Goal: Use online tool/utility: Utilize a website feature to perform a specific function

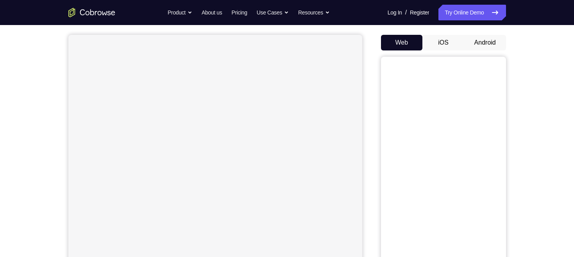
scroll to position [67, 0]
click at [483, 43] on button "Android" at bounding box center [485, 43] width 42 height 16
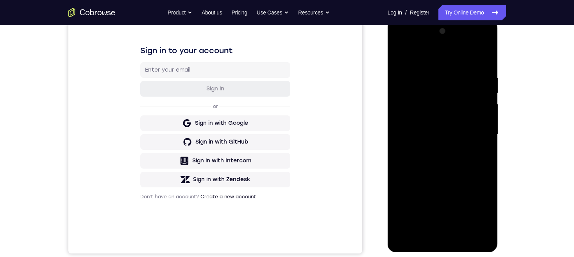
scroll to position [134, 0]
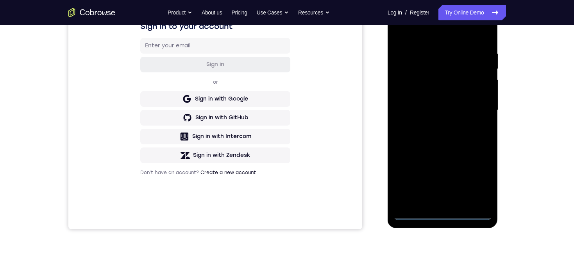
click at [440, 214] on div at bounding box center [442, 110] width 98 height 219
click at [474, 182] on div at bounding box center [442, 110] width 98 height 219
click at [448, 36] on div at bounding box center [442, 110] width 98 height 219
click at [476, 108] on div at bounding box center [442, 110] width 98 height 219
click at [432, 126] on div at bounding box center [442, 110] width 98 height 219
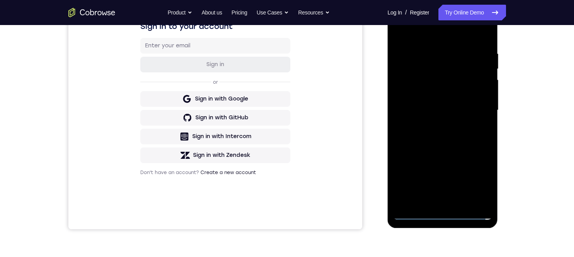
click at [460, 102] on div at bounding box center [442, 110] width 98 height 219
click at [460, 86] on div at bounding box center [442, 110] width 98 height 219
click at [462, 109] on div at bounding box center [442, 110] width 98 height 219
click at [471, 138] on div at bounding box center [442, 110] width 98 height 219
click at [466, 134] on div at bounding box center [442, 110] width 98 height 219
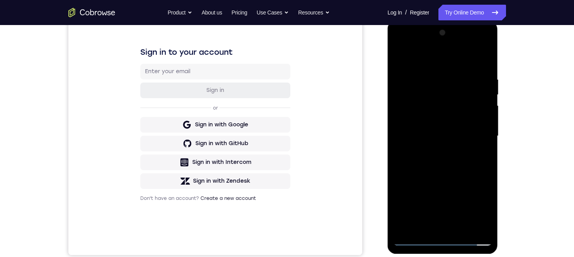
scroll to position [126, 0]
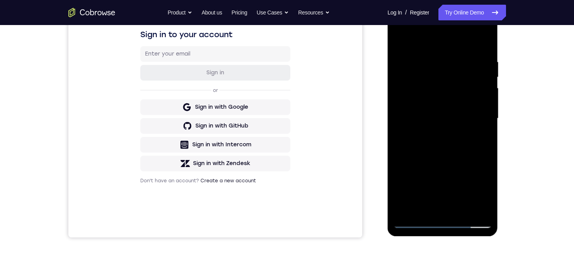
click at [464, 139] on div at bounding box center [442, 118] width 98 height 219
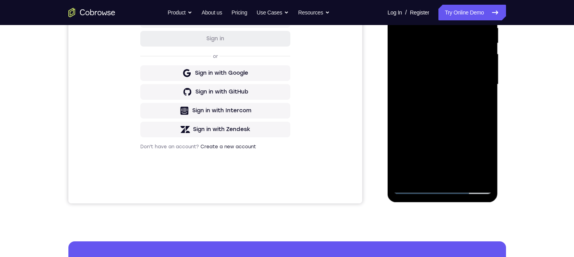
click at [457, 174] on div at bounding box center [442, 84] width 98 height 219
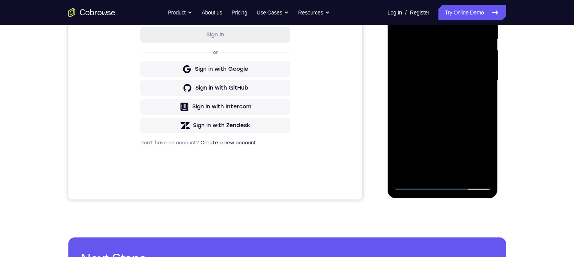
click at [458, 123] on div at bounding box center [442, 80] width 98 height 219
click at [435, 144] on div at bounding box center [442, 80] width 98 height 219
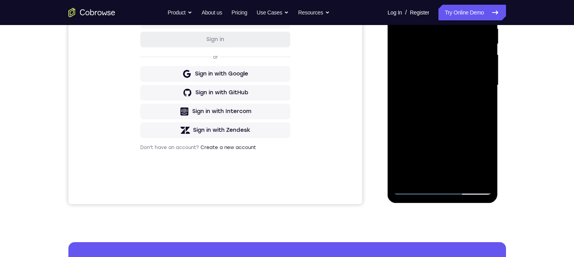
click at [484, 160] on div at bounding box center [442, 85] width 98 height 219
click at [478, 105] on div at bounding box center [442, 85] width 98 height 219
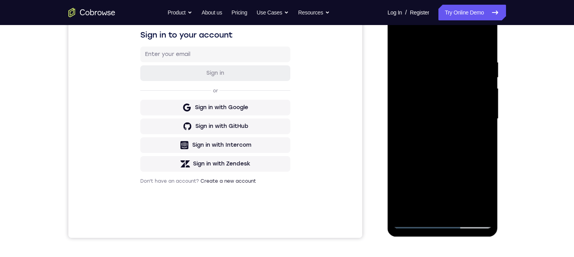
scroll to position [122, 0]
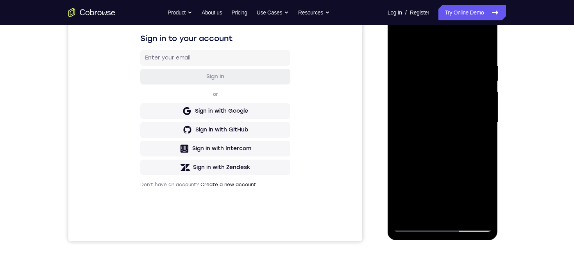
click at [399, 46] on div at bounding box center [442, 122] width 98 height 219
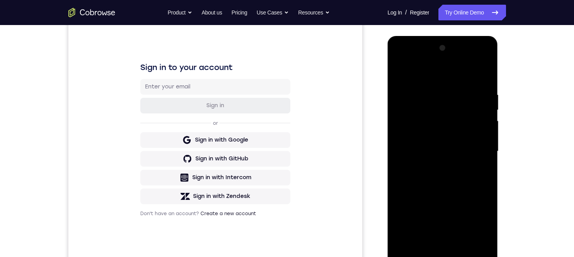
scroll to position [132, 0]
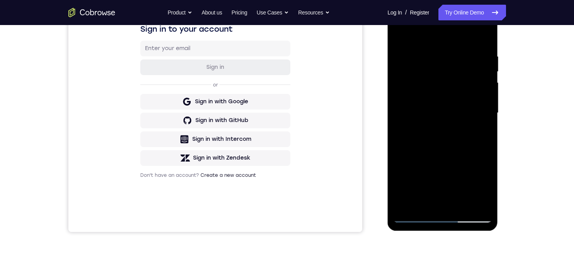
click at [450, 110] on div at bounding box center [442, 113] width 98 height 219
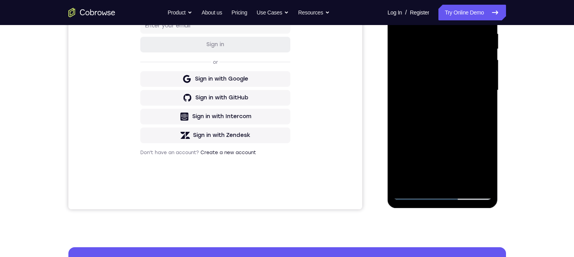
scroll to position [170, 0]
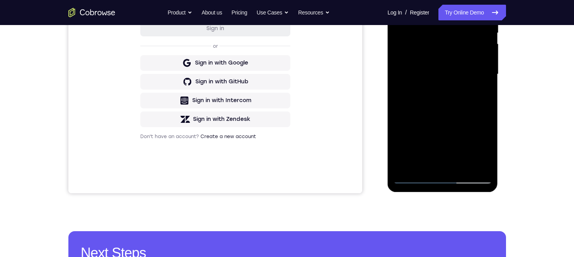
click at [408, 145] on div at bounding box center [442, 74] width 98 height 219
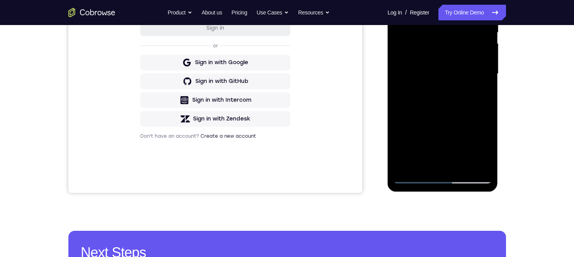
click at [414, 145] on div at bounding box center [442, 73] width 98 height 219
click at [434, 162] on div at bounding box center [442, 73] width 98 height 219
click at [480, 92] on div at bounding box center [442, 73] width 98 height 219
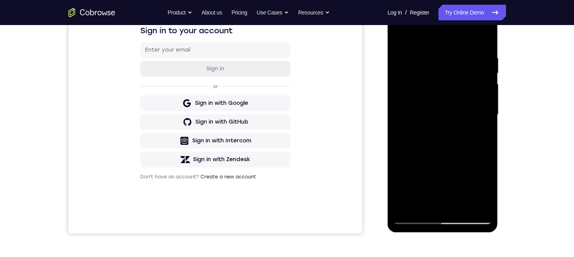
scroll to position [108, 0]
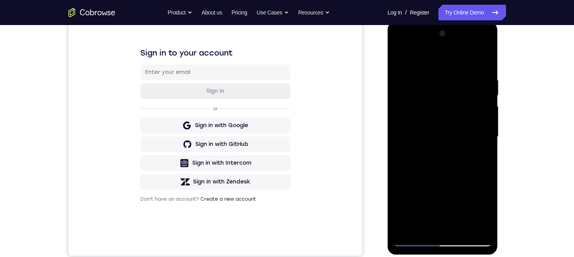
click at [410, 125] on div at bounding box center [442, 136] width 98 height 219
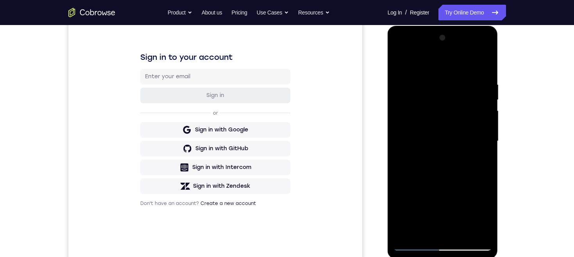
click at [400, 63] on div at bounding box center [442, 141] width 98 height 219
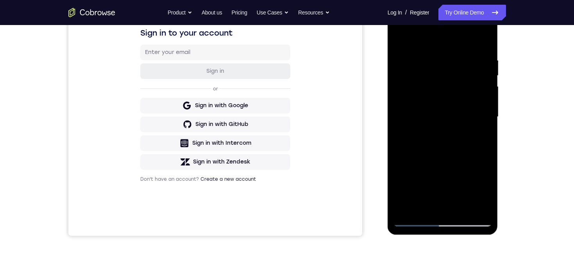
scroll to position [151, 0]
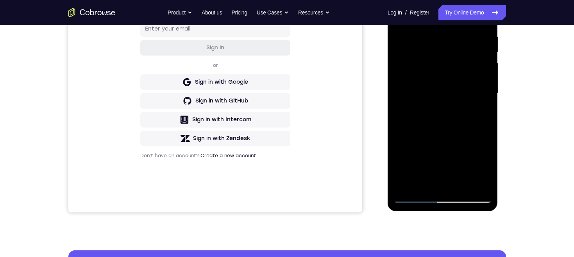
click at [443, 105] on div at bounding box center [442, 93] width 98 height 219
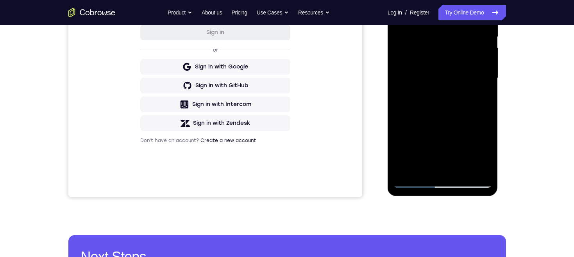
click at [410, 126] on div at bounding box center [442, 78] width 98 height 219
click at [424, 126] on div at bounding box center [442, 78] width 98 height 219
click at [481, 98] on div at bounding box center [442, 78] width 98 height 219
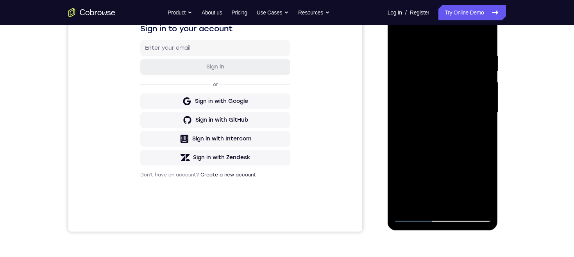
scroll to position [114, 0]
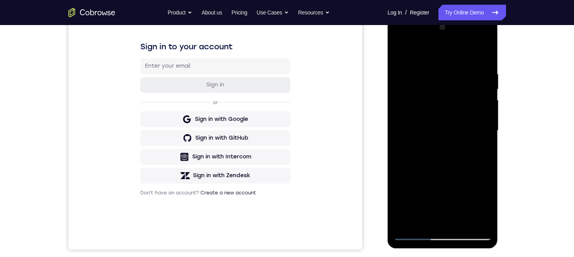
click at [416, 90] on div at bounding box center [442, 130] width 98 height 219
click at [430, 156] on div at bounding box center [442, 130] width 98 height 219
click at [477, 148] on div at bounding box center [442, 130] width 98 height 219
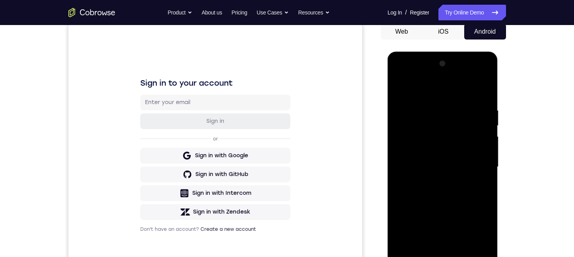
click at [398, 89] on div at bounding box center [442, 166] width 98 height 219
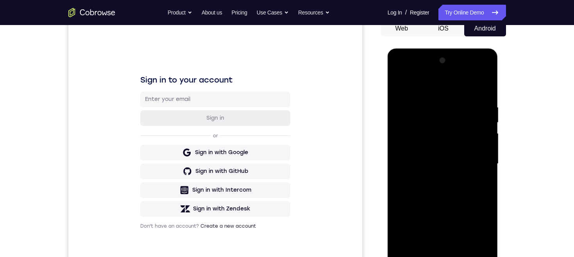
scroll to position [128, 0]
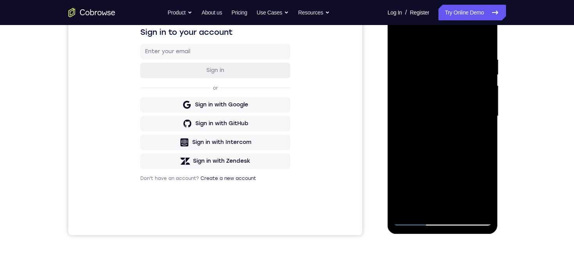
click at [435, 129] on div at bounding box center [442, 116] width 98 height 219
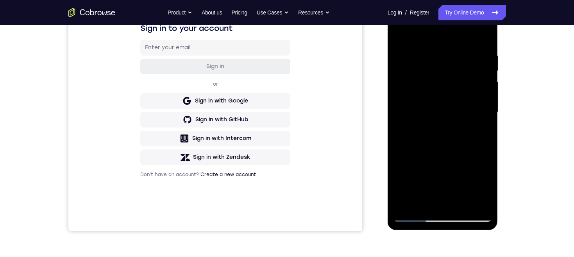
scroll to position [166, 0]
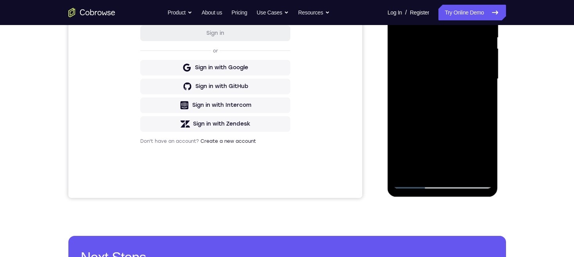
click at [429, 167] on div at bounding box center [442, 79] width 98 height 219
click at [480, 98] on div at bounding box center [442, 79] width 98 height 219
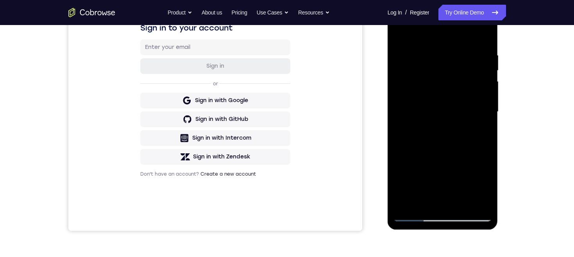
scroll to position [122, 0]
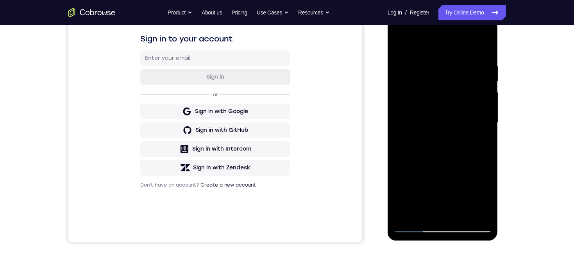
click at [399, 46] on div at bounding box center [442, 122] width 98 height 219
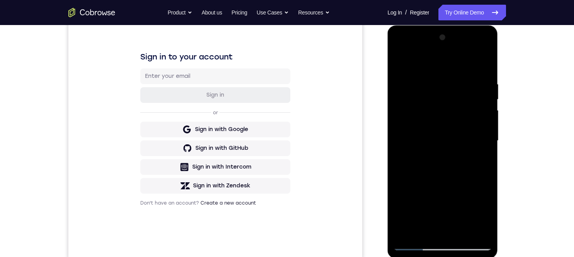
scroll to position [144, 0]
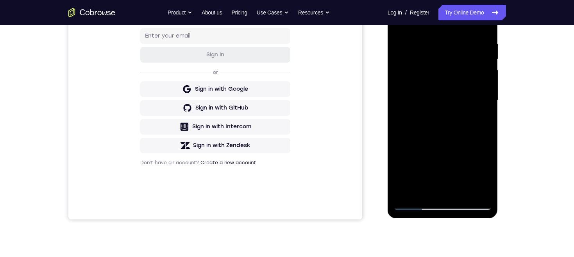
click at [446, 96] on div at bounding box center [442, 100] width 98 height 219
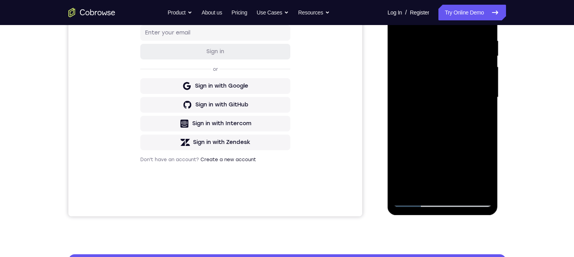
click at [416, 169] on div at bounding box center [442, 97] width 98 height 219
click at [432, 169] on div at bounding box center [442, 97] width 98 height 219
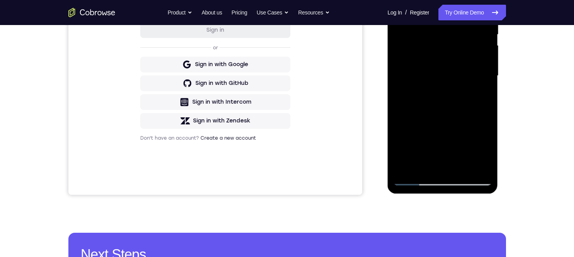
click at [482, 95] on div at bounding box center [442, 75] width 98 height 219
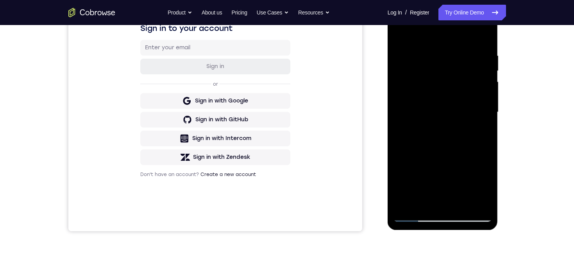
click at [401, 34] on div at bounding box center [442, 112] width 98 height 219
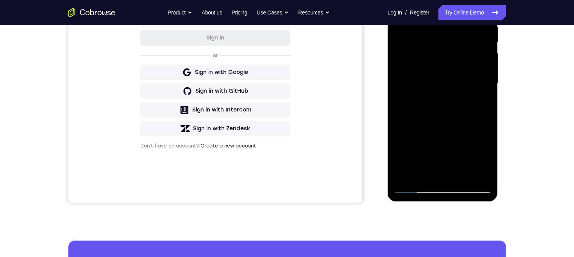
click at [436, 131] on div at bounding box center [442, 83] width 98 height 219
click at [430, 171] on div at bounding box center [442, 83] width 98 height 219
click at [411, 159] on div at bounding box center [442, 83] width 98 height 219
click at [412, 90] on div at bounding box center [442, 83] width 98 height 219
click at [429, 155] on div at bounding box center [442, 83] width 98 height 219
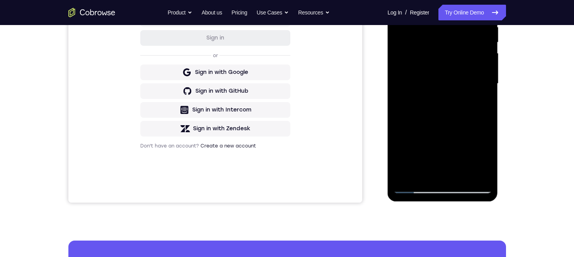
click at [486, 159] on div at bounding box center [442, 83] width 98 height 219
click at [486, 156] on div at bounding box center [442, 83] width 98 height 219
click at [480, 103] on div at bounding box center [442, 83] width 98 height 219
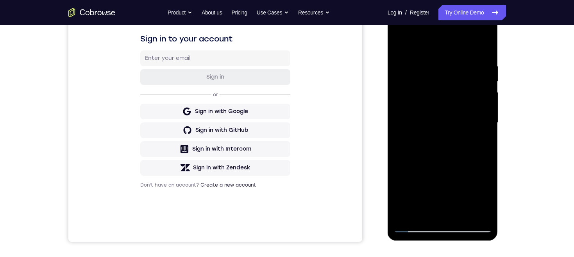
click at [400, 45] on div at bounding box center [442, 122] width 98 height 219
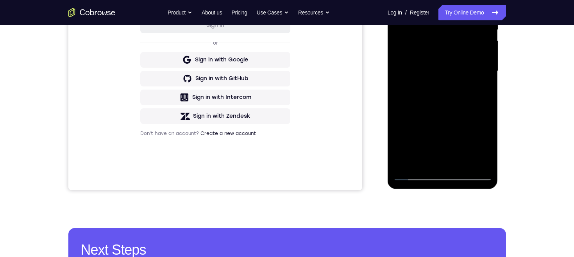
scroll to position [174, 0]
click at [451, 128] on div at bounding box center [442, 70] width 98 height 219
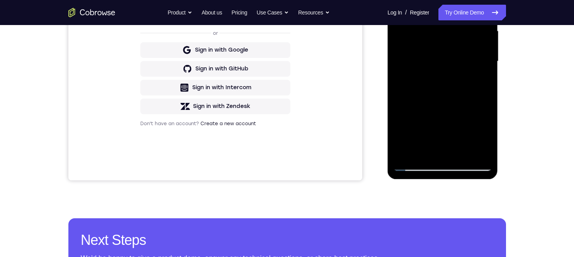
click at [422, 134] on div at bounding box center [442, 61] width 98 height 219
click at [445, 136] on div at bounding box center [442, 61] width 98 height 219
click at [479, 82] on div at bounding box center [442, 61] width 98 height 219
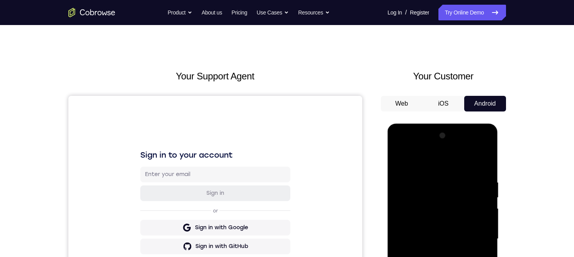
scroll to position [70, 0]
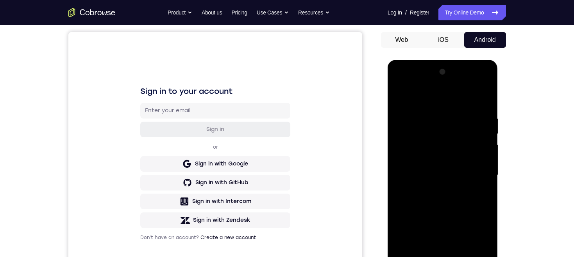
click at [399, 97] on div at bounding box center [442, 175] width 98 height 219
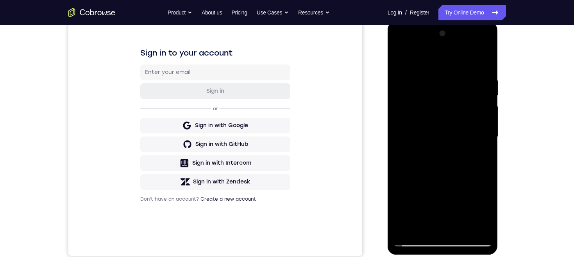
scroll to position [127, 0]
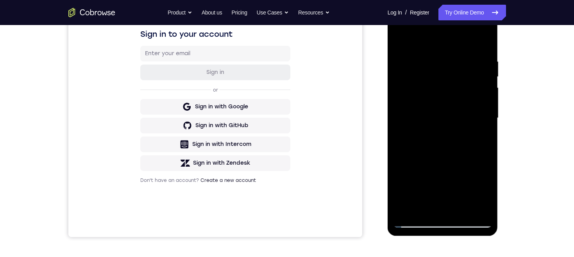
click at [450, 115] on div at bounding box center [442, 118] width 98 height 219
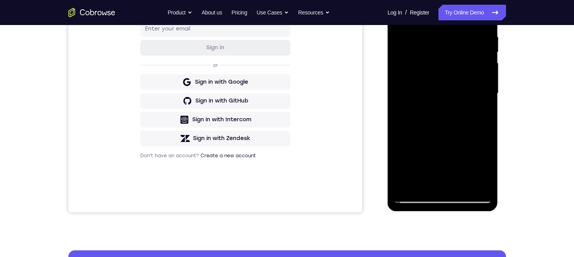
click at [425, 167] on div at bounding box center [442, 93] width 98 height 219
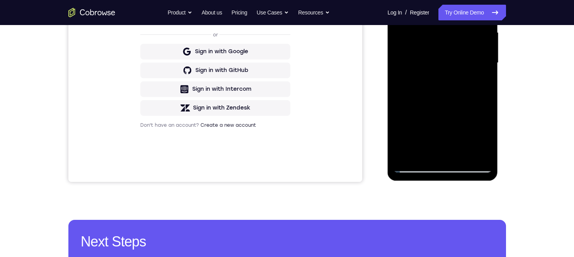
click at [443, 136] on div at bounding box center [442, 63] width 98 height 219
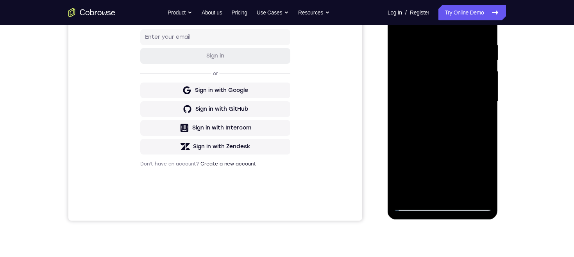
click at [425, 87] on div at bounding box center [442, 101] width 98 height 219
click at [445, 155] on div at bounding box center [442, 101] width 98 height 219
click at [477, 121] on div at bounding box center [442, 101] width 98 height 219
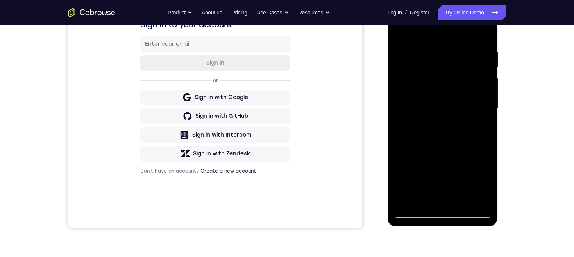
scroll to position [97, 0]
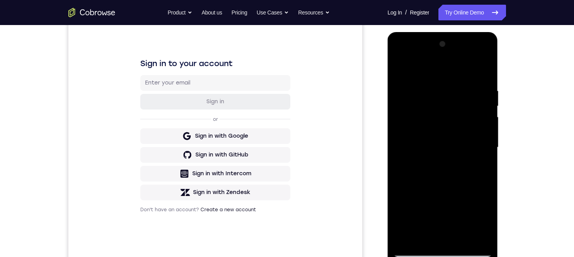
click at [399, 72] on div at bounding box center [442, 147] width 98 height 219
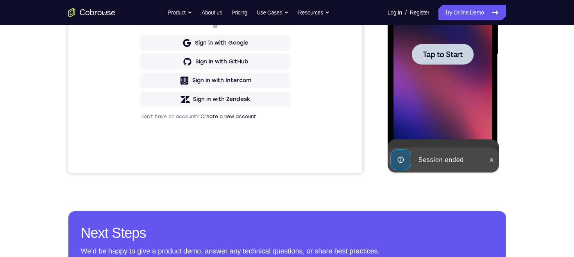
scroll to position [178, 0]
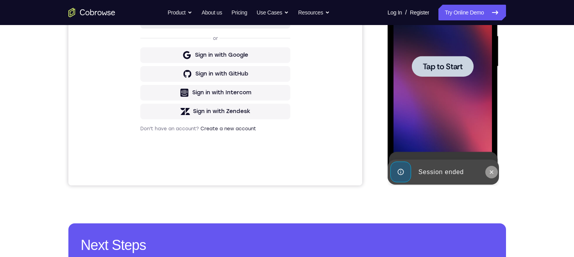
click at [490, 171] on icon at bounding box center [491, 172] width 6 height 6
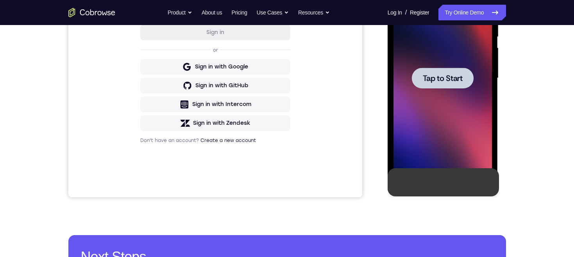
scroll to position [137, 0]
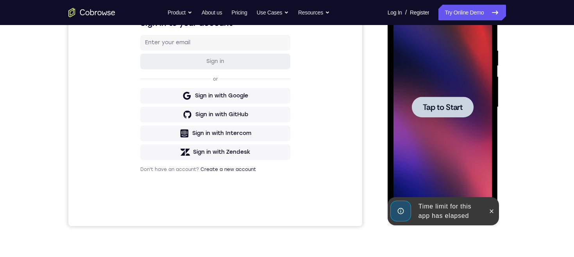
click at [455, 104] on span "Tap to Start" at bounding box center [443, 107] width 40 height 8
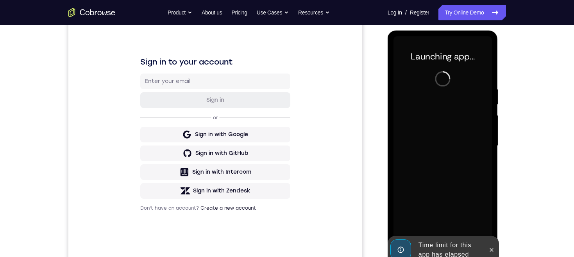
scroll to position [98, 0]
